Goal: Check status: Check status

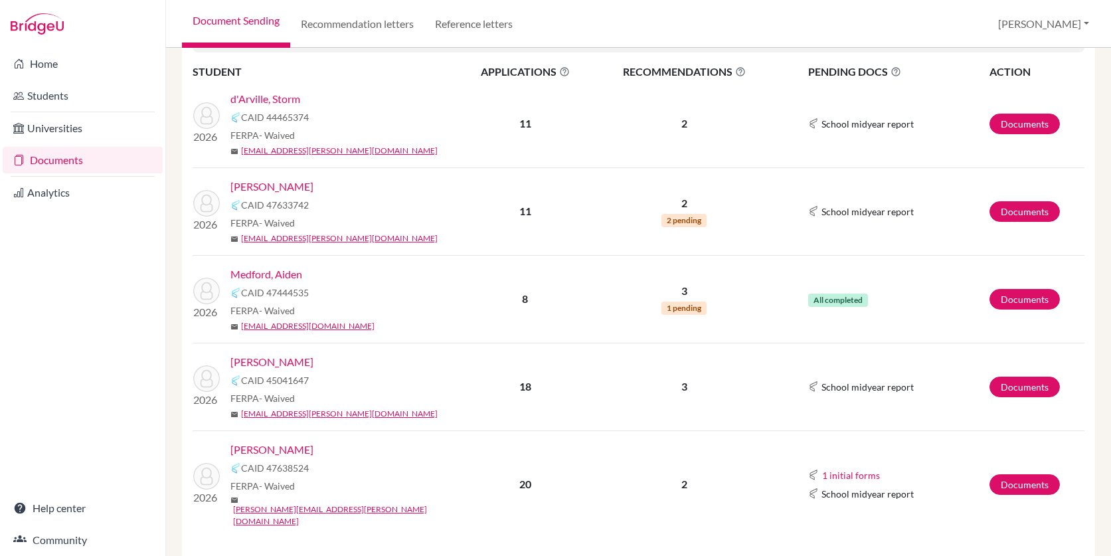
scroll to position [181, 0]
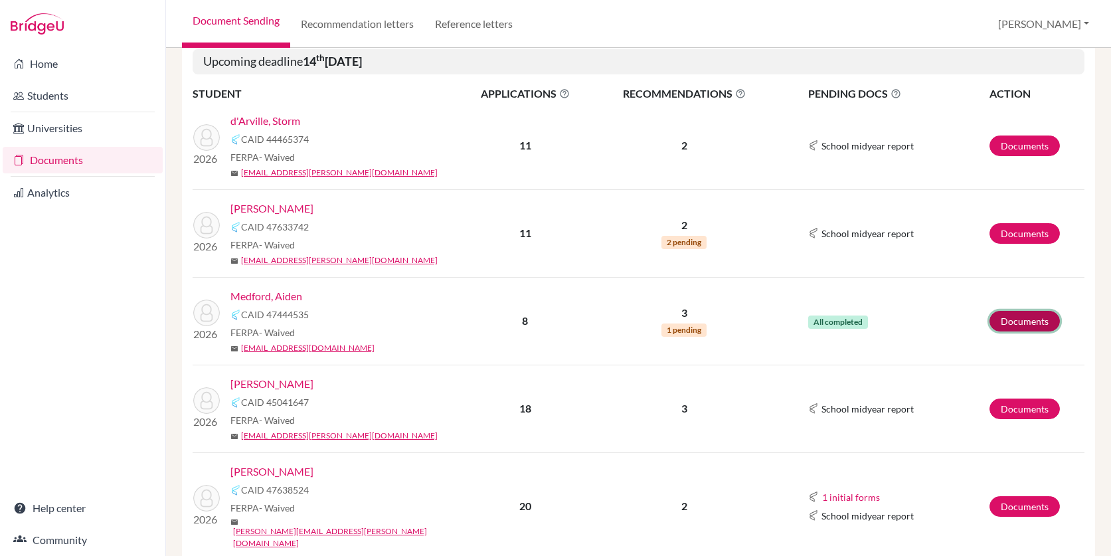
click at [1020, 328] on link "Documents" at bounding box center [1025, 321] width 70 height 21
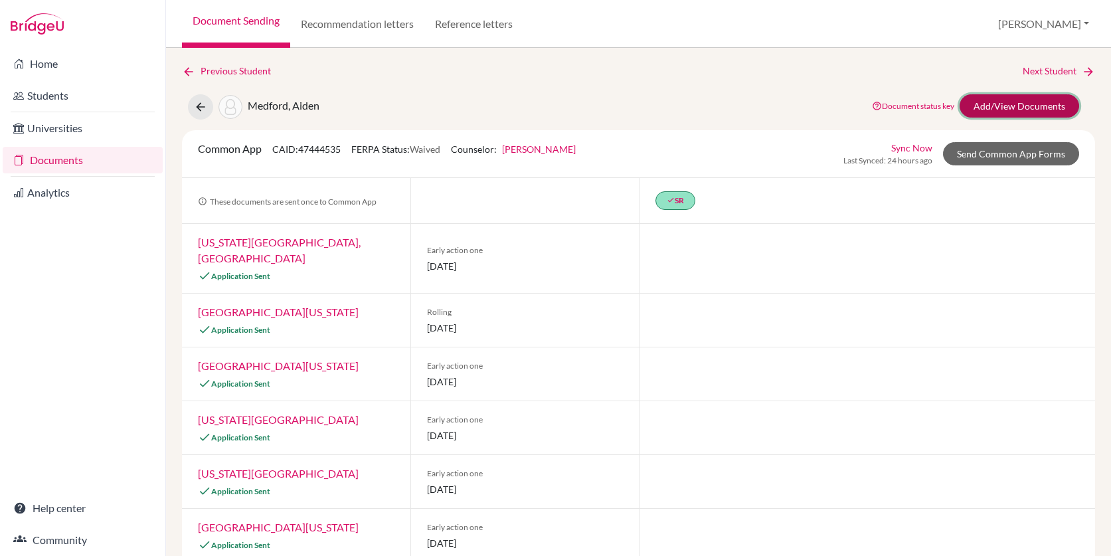
click at [1005, 114] on link "Add/View Documents" at bounding box center [1020, 105] width 120 height 23
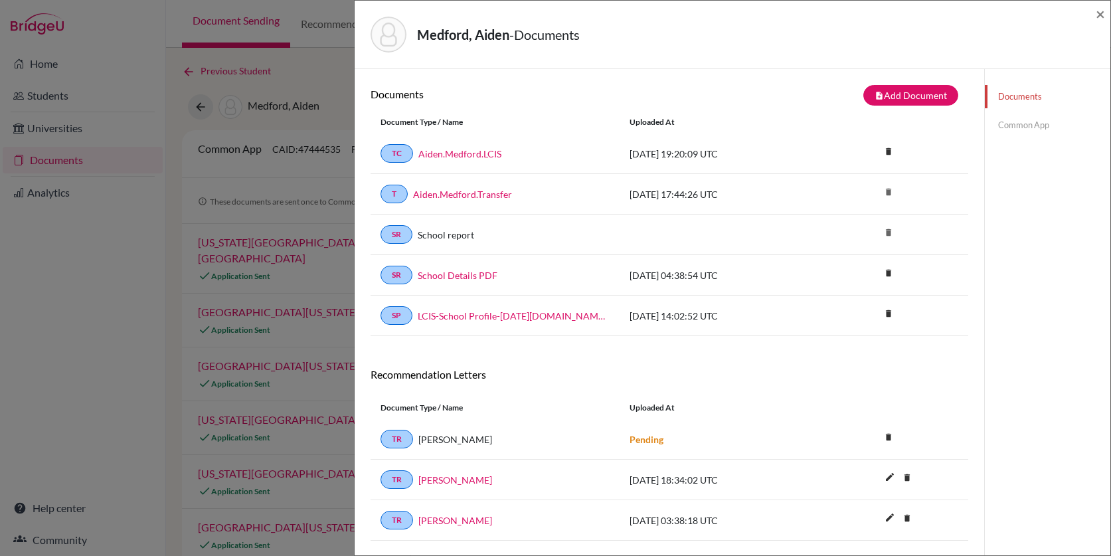
click at [1009, 122] on link "Common App" at bounding box center [1048, 125] width 126 height 23
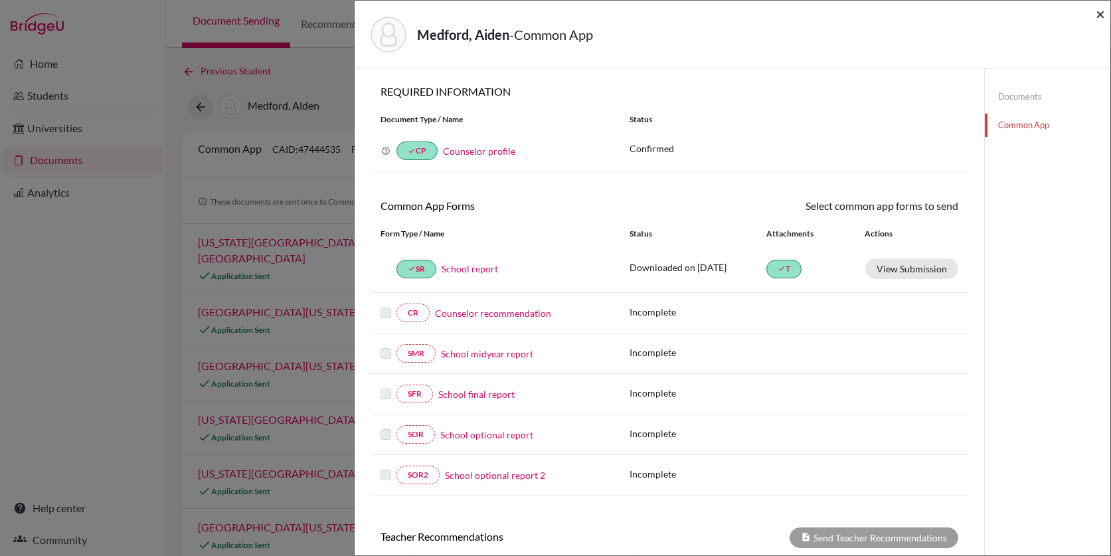
click at [1101, 7] on span "×" at bounding box center [1100, 13] width 9 height 19
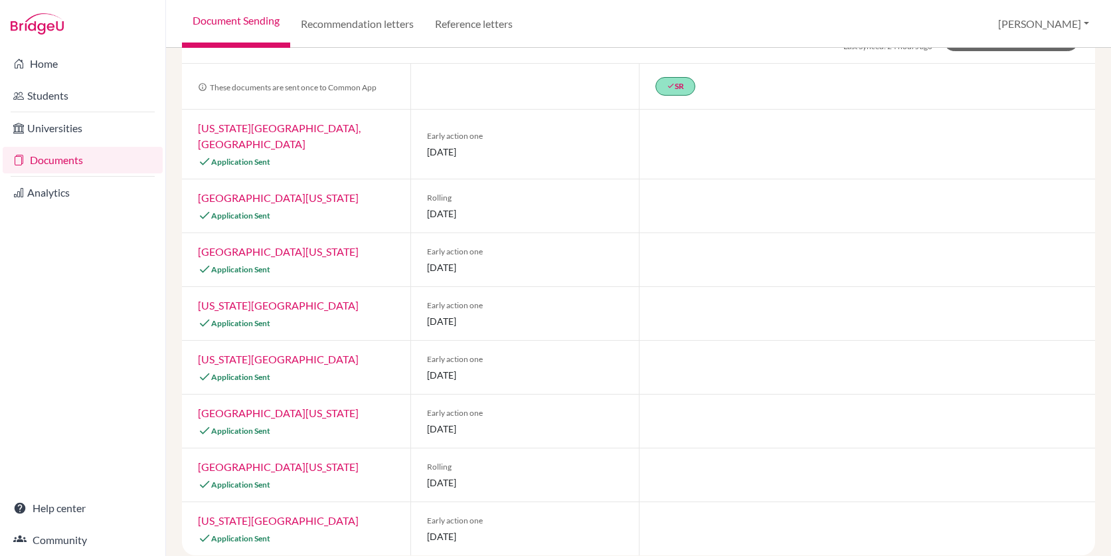
scroll to position [130, 0]
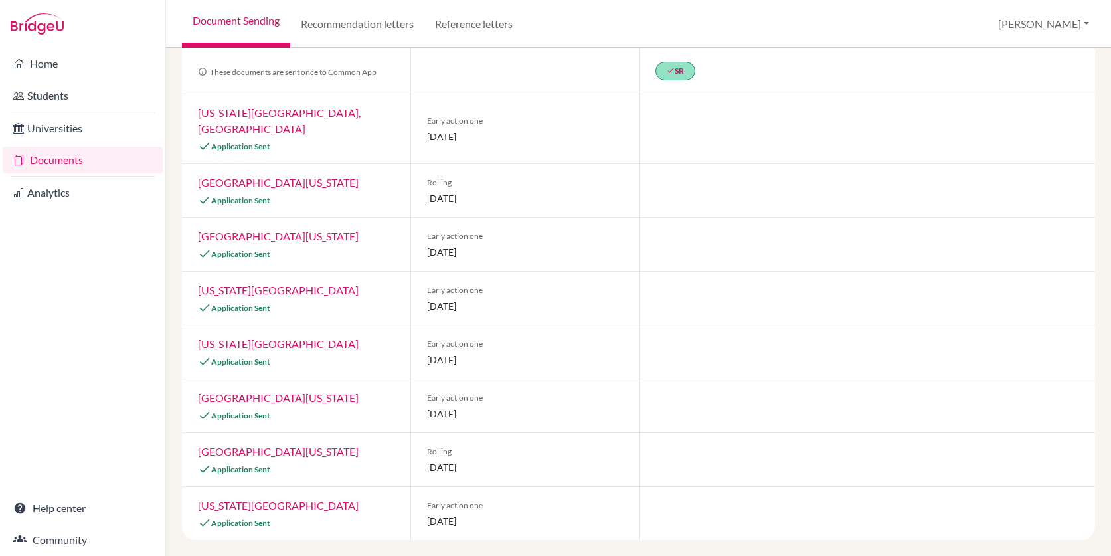
drag, startPoint x: 345, startPoint y: 242, endPoint x: 200, endPoint y: 236, distance: 145.6
click at [200, 236] on div "University of Central Florida Application Sent" at bounding box center [296, 244] width 229 height 53
copy link "University of Central Florida"
drag, startPoint x: 326, startPoint y: 510, endPoint x: 194, endPoint y: 502, distance: 132.4
click at [194, 502] on div "Florida Atlantic University Application Sent" at bounding box center [296, 513] width 229 height 53
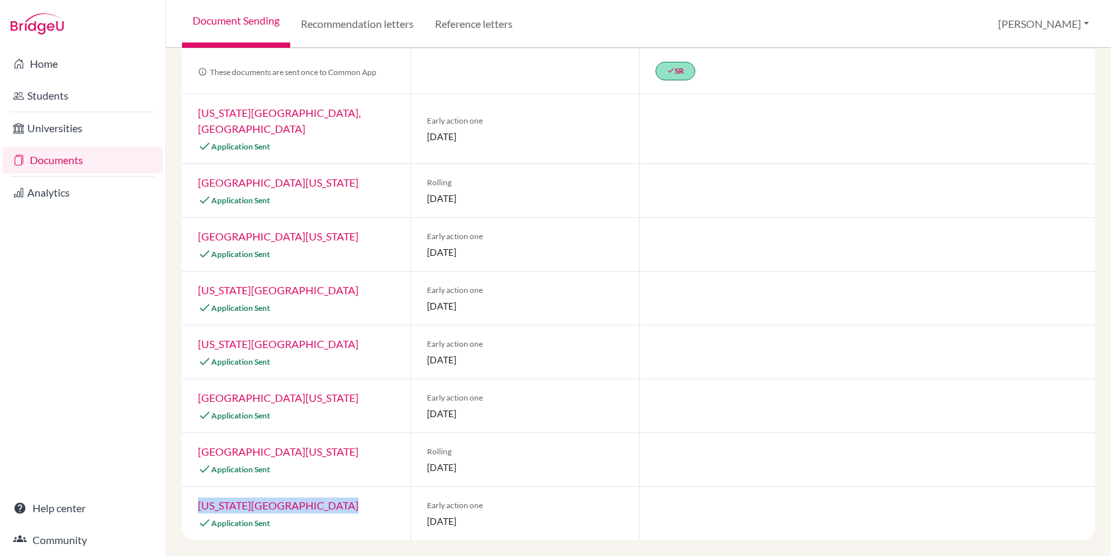
copy link "Florida Atlantic University"
